Goal: Task Accomplishment & Management: Manage account settings

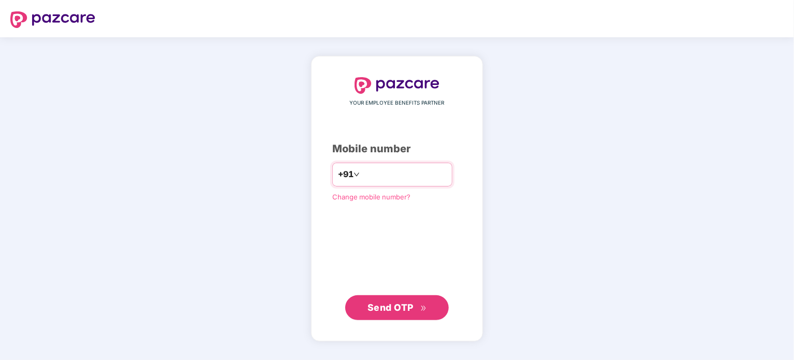
click at [367, 171] on input "number" at bounding box center [404, 174] width 85 height 17
type input "**********"
click at [393, 304] on span "Send OTP" at bounding box center [390, 306] width 46 height 11
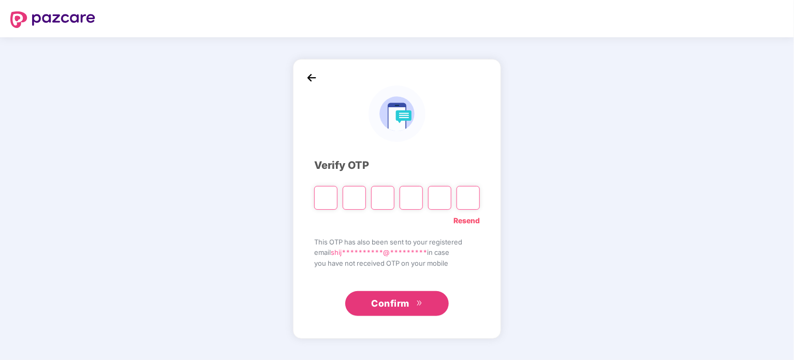
type input "*"
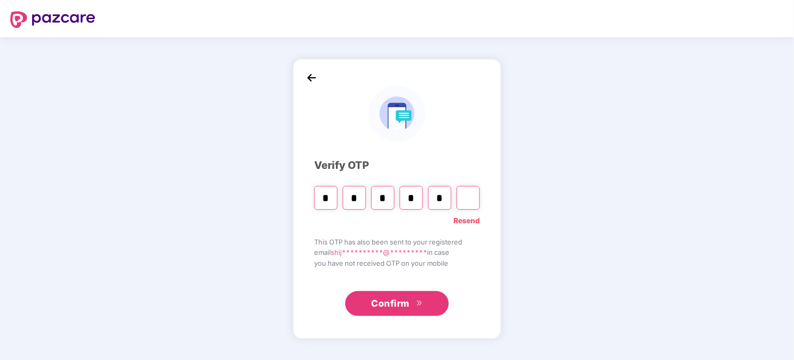
type input "*"
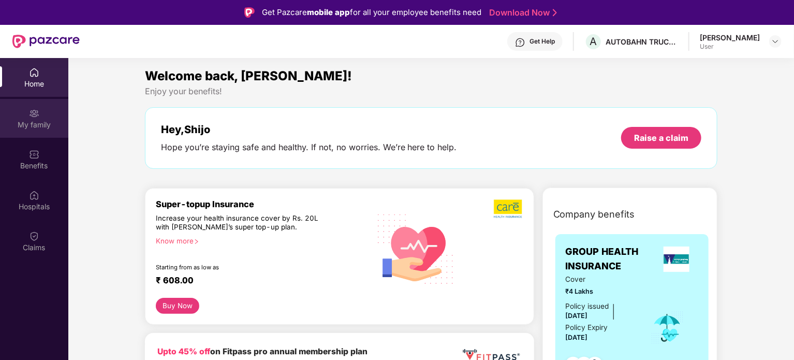
click at [32, 125] on div "My family" at bounding box center [34, 124] width 68 height 10
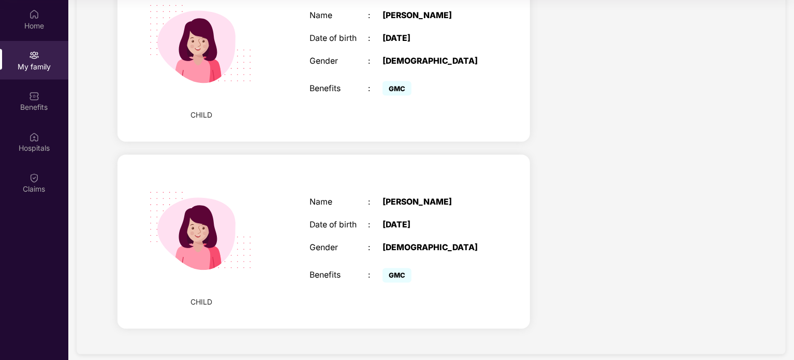
scroll to position [903, 0]
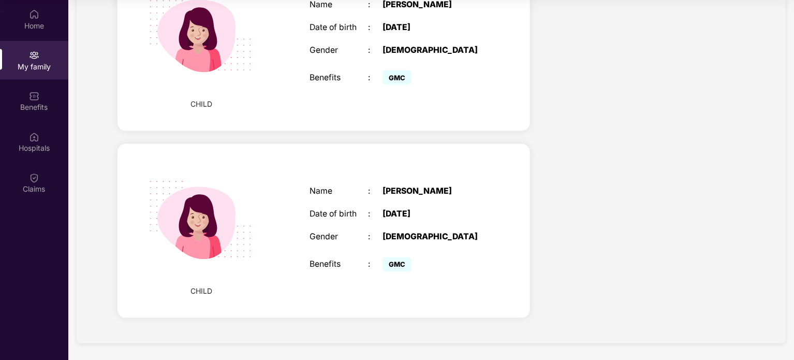
click at [350, 184] on div "Name : [PERSON_NAME] Date of birth : [DEMOGRAPHIC_DATA] Gender : [DEMOGRAPHIC_D…" at bounding box center [397, 231] width 196 height 114
click at [401, 202] on div "Name : [PERSON_NAME] Date of birth : [DEMOGRAPHIC_DATA] Gender : [DEMOGRAPHIC_D…" at bounding box center [397, 231] width 196 height 114
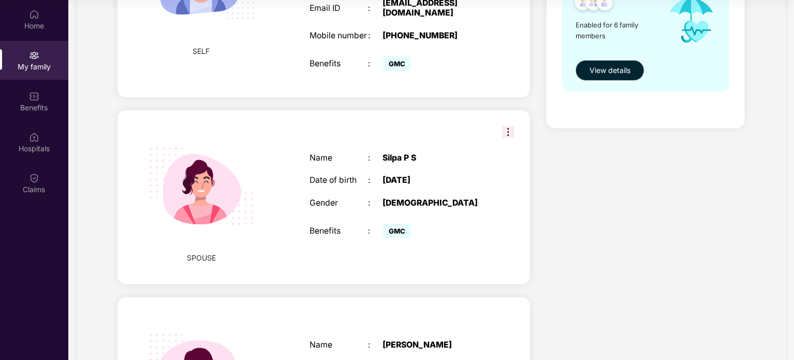
scroll to position [190, 0]
click at [512, 131] on img at bounding box center [508, 131] width 12 height 12
click at [446, 148] on div "Name : [PERSON_NAME] Date of birth : [DEMOGRAPHIC_DATA] Gender : [DEMOGRAPHIC_D…" at bounding box center [397, 197] width 196 height 114
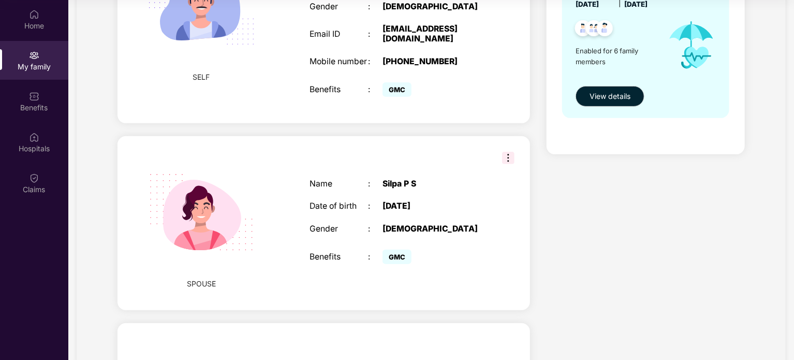
scroll to position [0, 0]
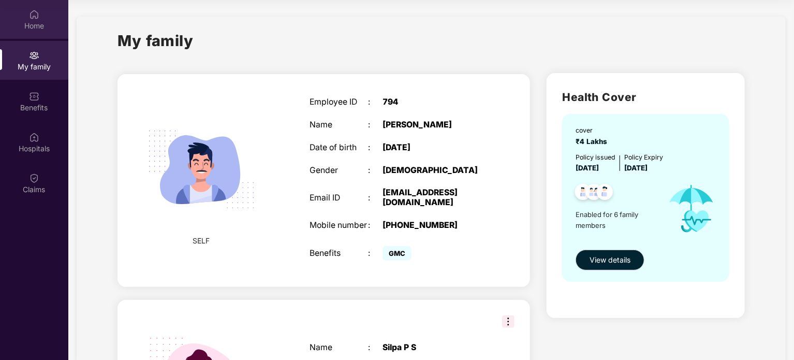
click at [43, 28] on div "Home" at bounding box center [34, 26] width 68 height 10
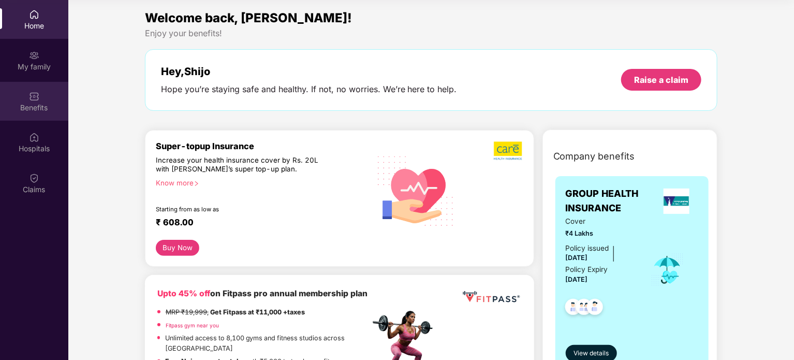
click at [42, 111] on div "Benefits" at bounding box center [34, 107] width 68 height 10
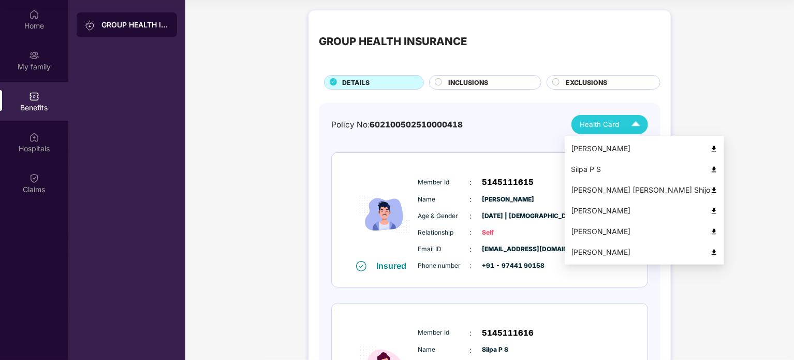
click at [612, 130] on div "Health Card" at bounding box center [611, 124] width 65 height 18
click at [710, 250] on img at bounding box center [714, 252] width 8 height 8
click at [710, 191] on img at bounding box center [714, 190] width 8 height 8
click at [629, 124] on img at bounding box center [635, 124] width 18 height 18
click at [710, 191] on img at bounding box center [714, 190] width 8 height 8
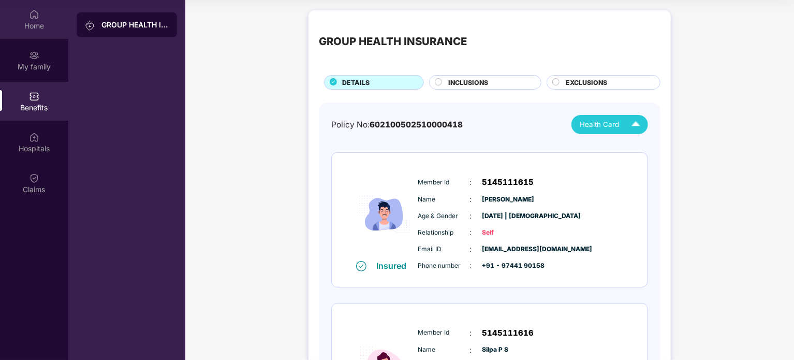
click at [38, 1] on div "Home" at bounding box center [34, 19] width 68 height 39
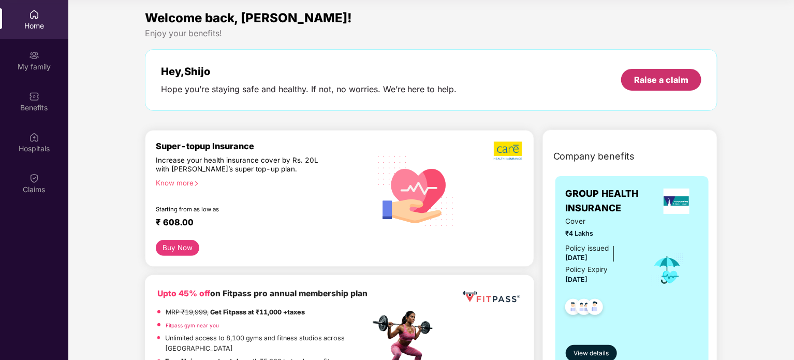
click at [661, 84] on div "Raise a claim" at bounding box center [661, 79] width 54 height 11
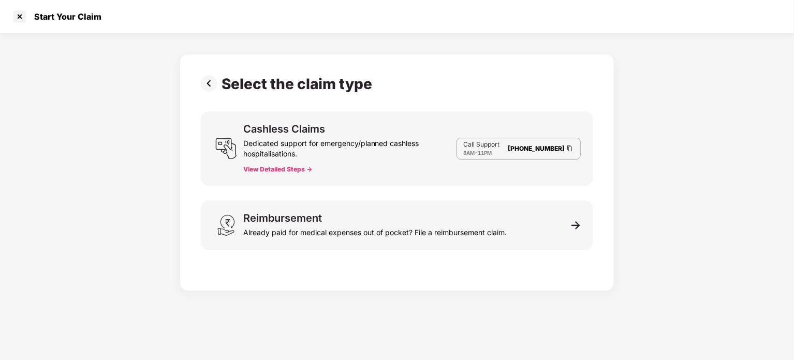
click at [299, 165] on button "View Detailed Steps ->" at bounding box center [277, 169] width 69 height 8
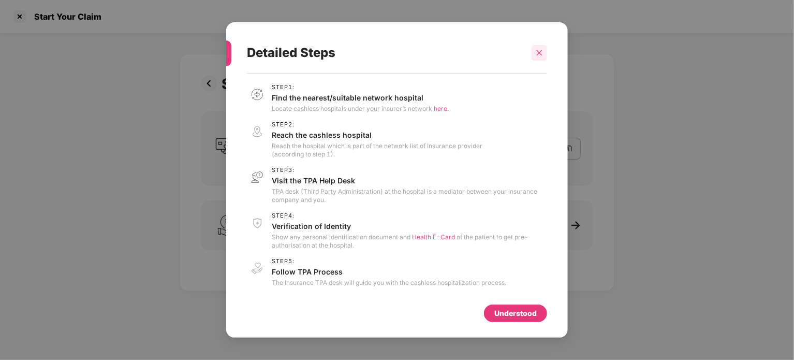
click at [540, 53] on icon "close" at bounding box center [539, 53] width 6 height 6
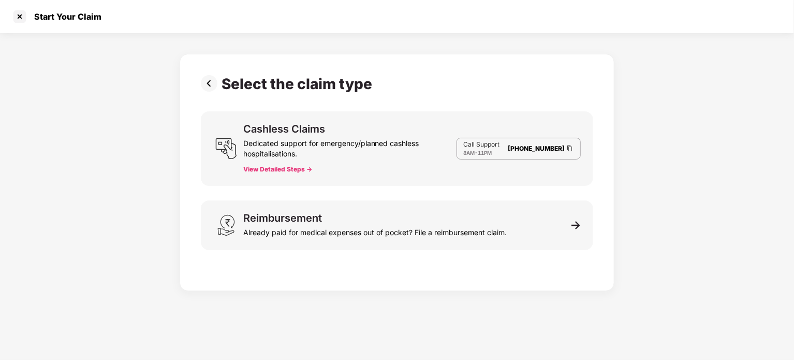
click at [300, 171] on button "View Detailed Steps ->" at bounding box center [277, 169] width 69 height 8
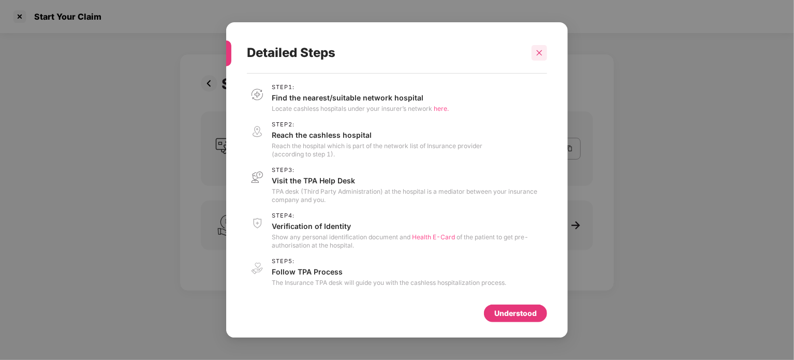
click at [543, 52] on div at bounding box center [539, 53] width 16 height 16
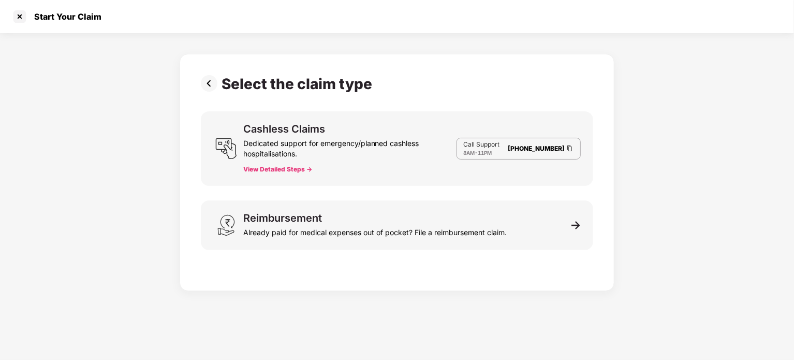
click at [303, 170] on button "View Detailed Steps ->" at bounding box center [277, 169] width 69 height 8
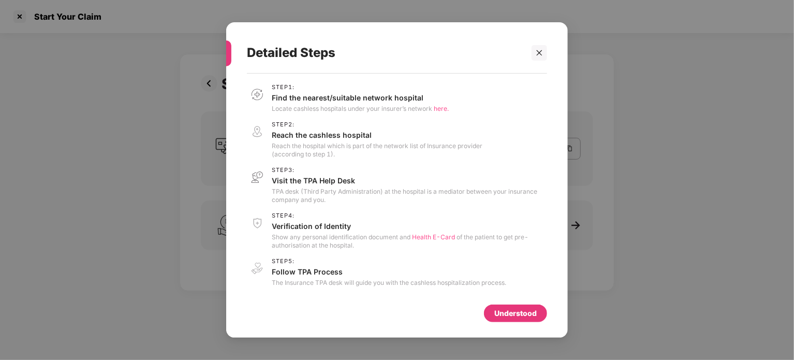
click at [526, 320] on div "Understood" at bounding box center [515, 313] width 63 height 18
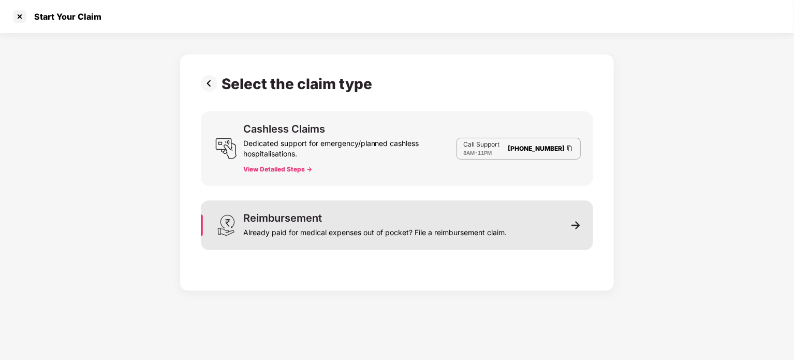
click at [577, 236] on div "Reimbursement Already paid for medical expenses out of pocket? File a reimburse…" at bounding box center [397, 225] width 392 height 50
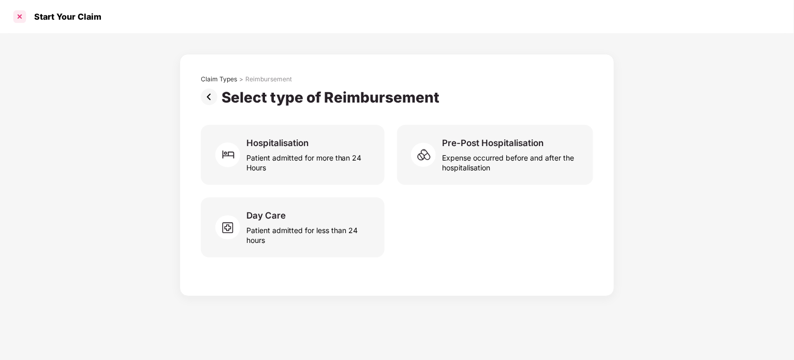
click at [17, 17] on div at bounding box center [19, 16] width 17 height 17
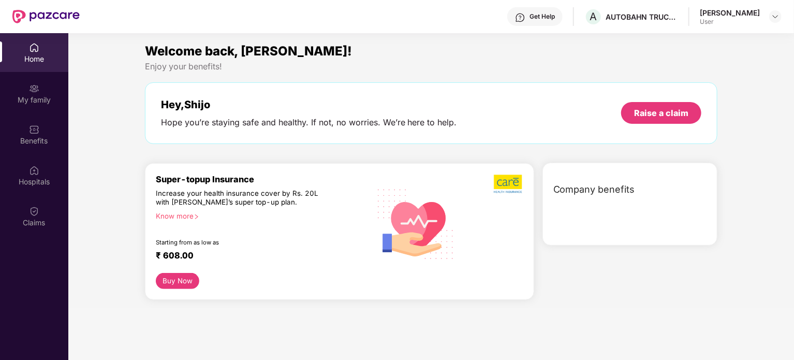
scroll to position [58, 0]
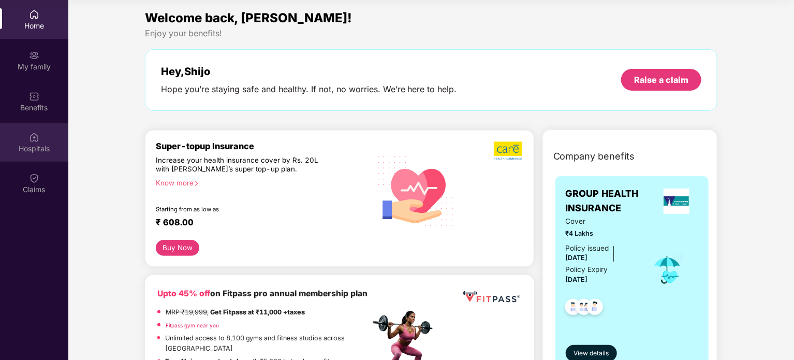
click at [35, 145] on div "Hospitals" at bounding box center [34, 148] width 68 height 10
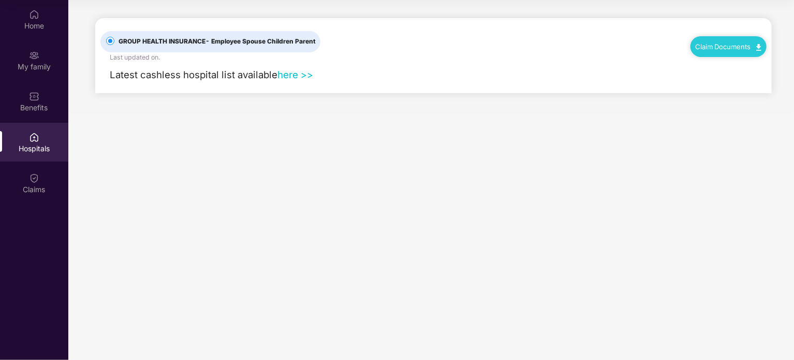
click at [298, 74] on link "here >>" at bounding box center [295, 74] width 36 height 11
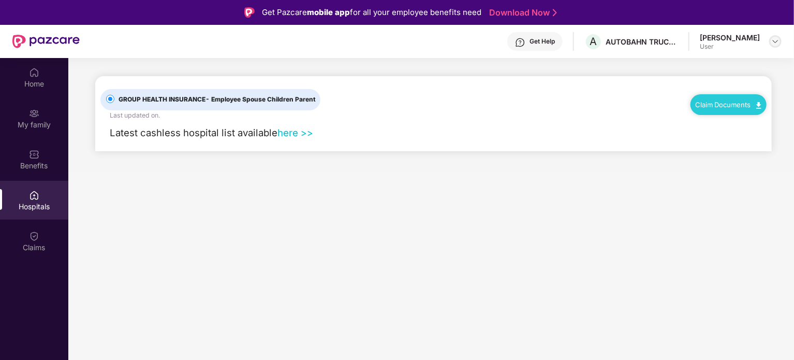
click at [779, 42] on img at bounding box center [775, 41] width 8 height 8
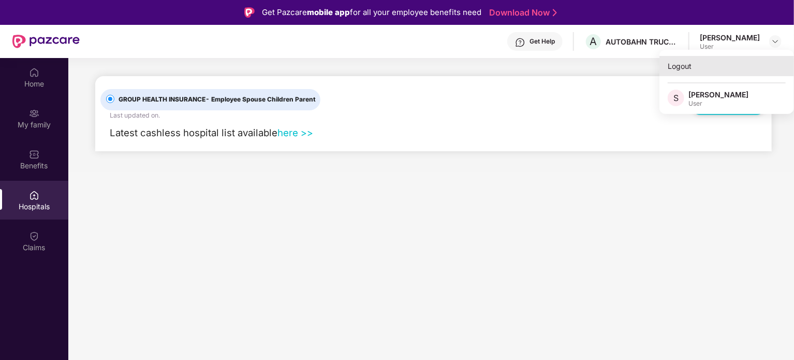
click at [686, 67] on div "Logout" at bounding box center [726, 66] width 134 height 20
